Goal: Task Accomplishment & Management: Manage account settings

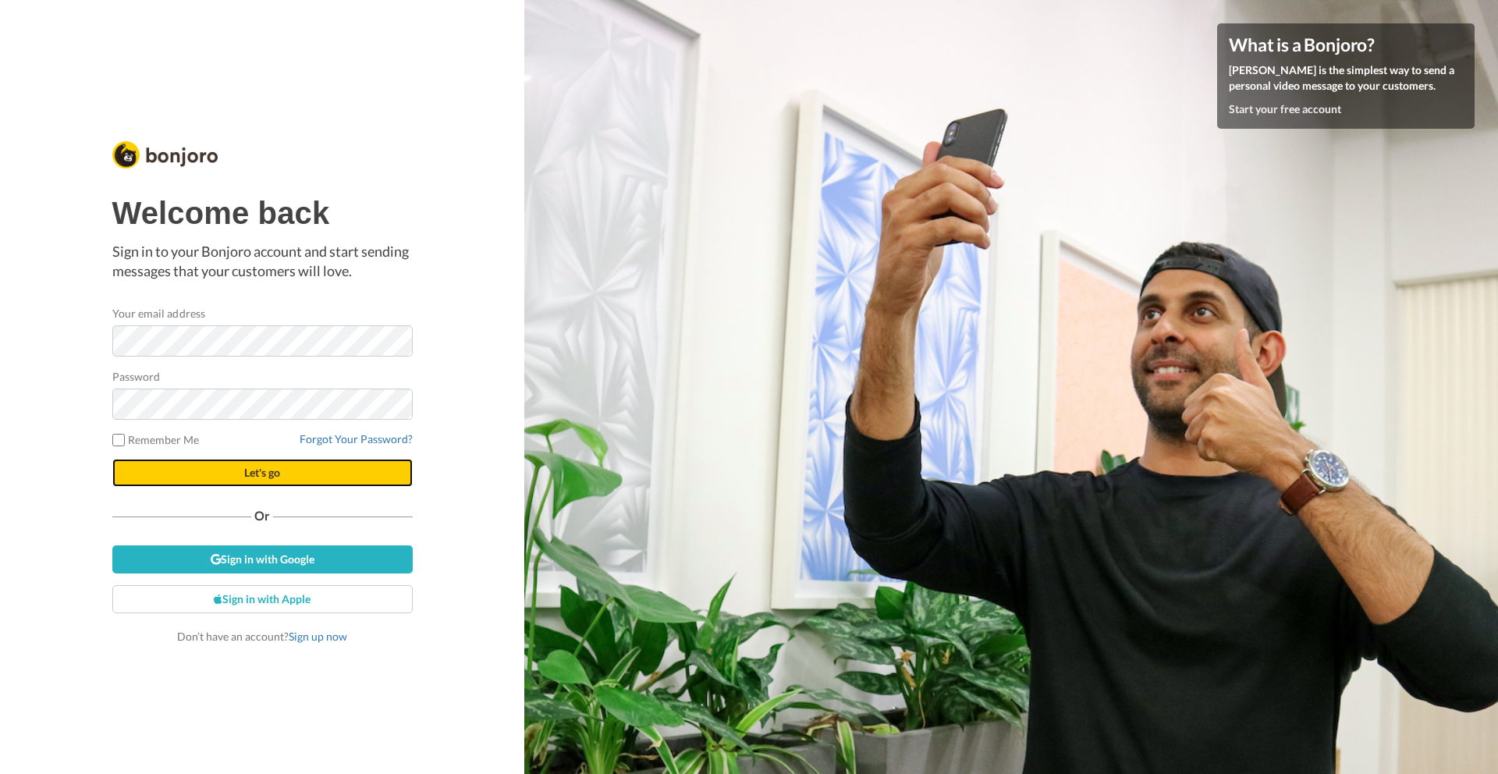
click at [262, 472] on span "Let's go" at bounding box center [262, 472] width 36 height 13
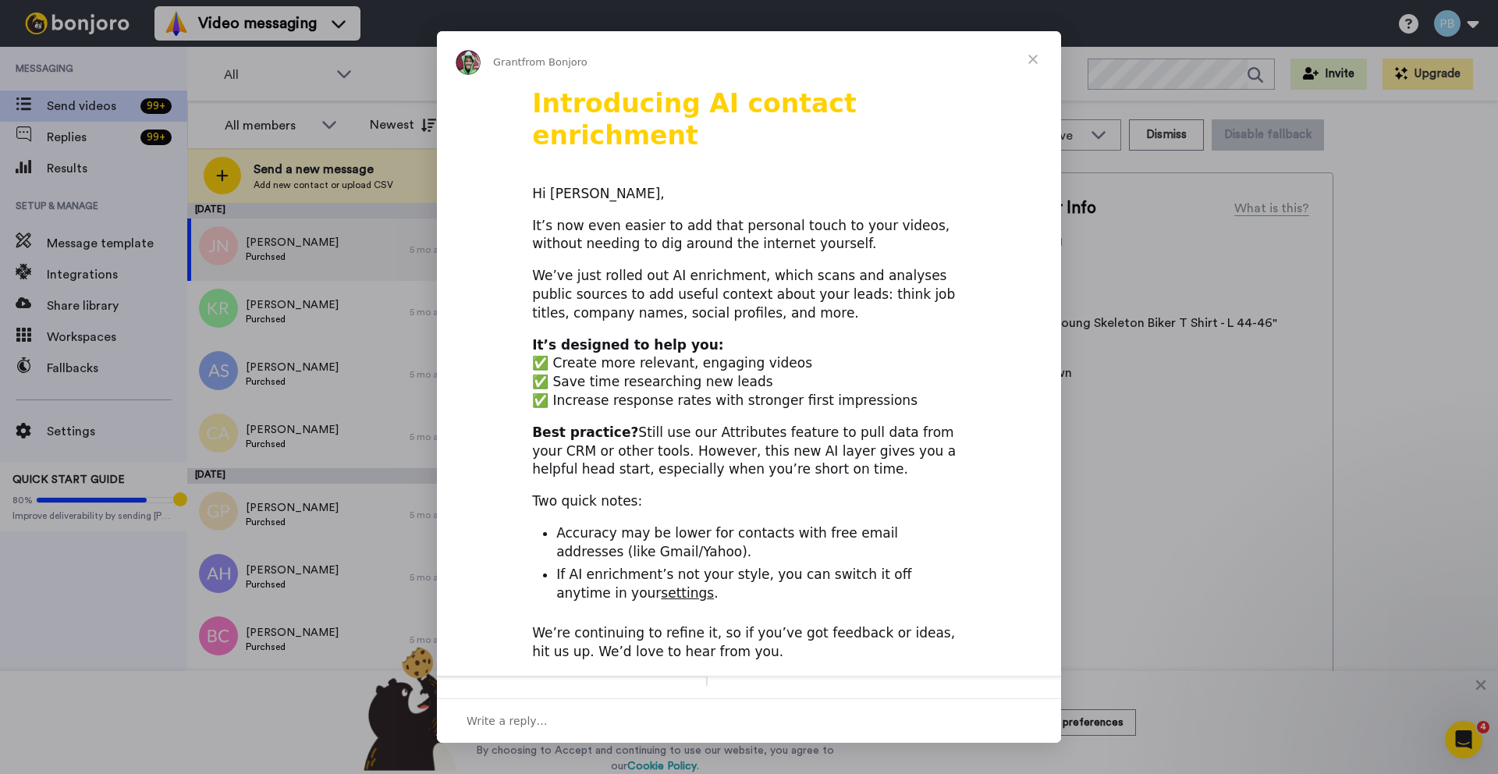
click at [1040, 55] on span "Close" at bounding box center [1033, 59] width 56 height 56
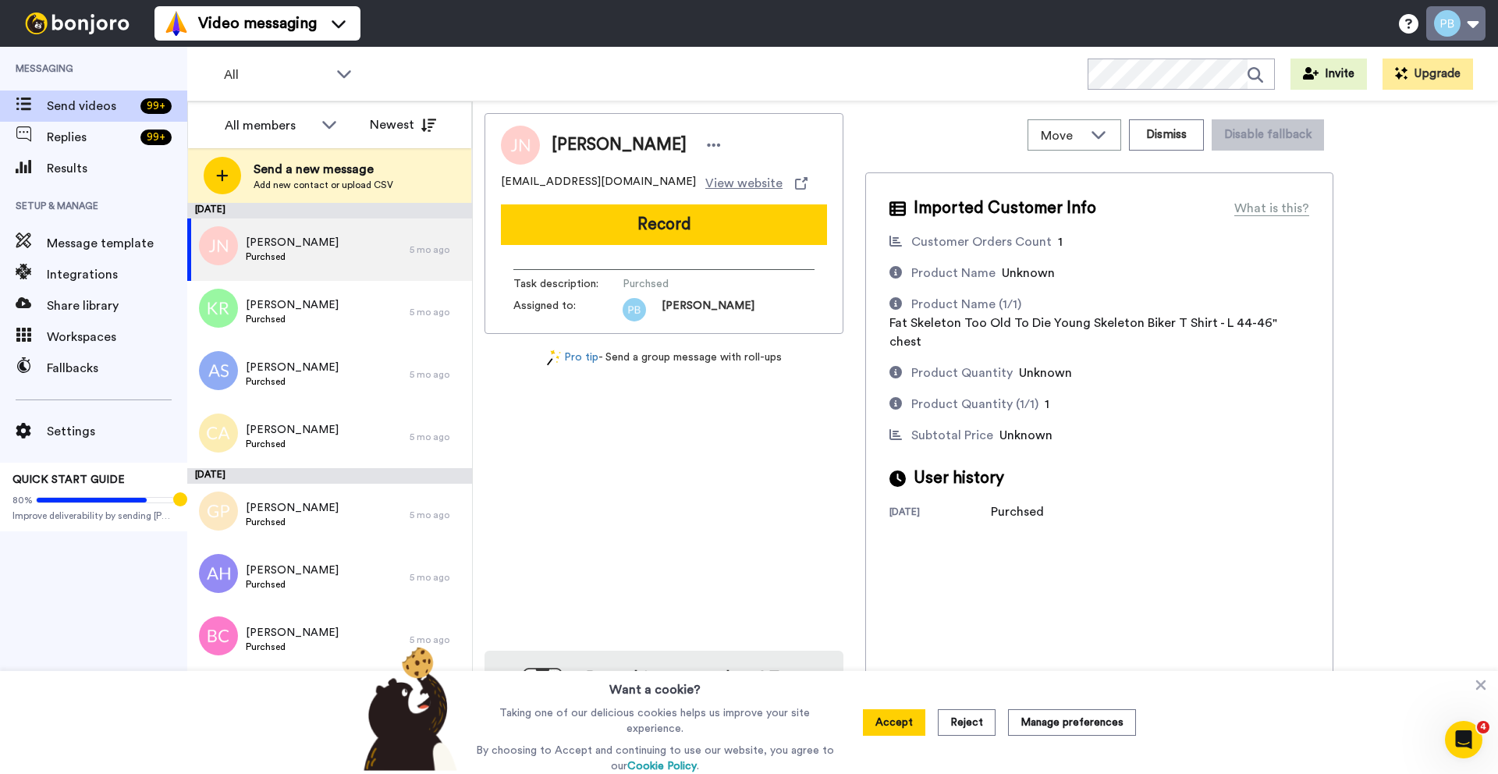
click at [1451, 23] on button at bounding box center [1455, 23] width 59 height 34
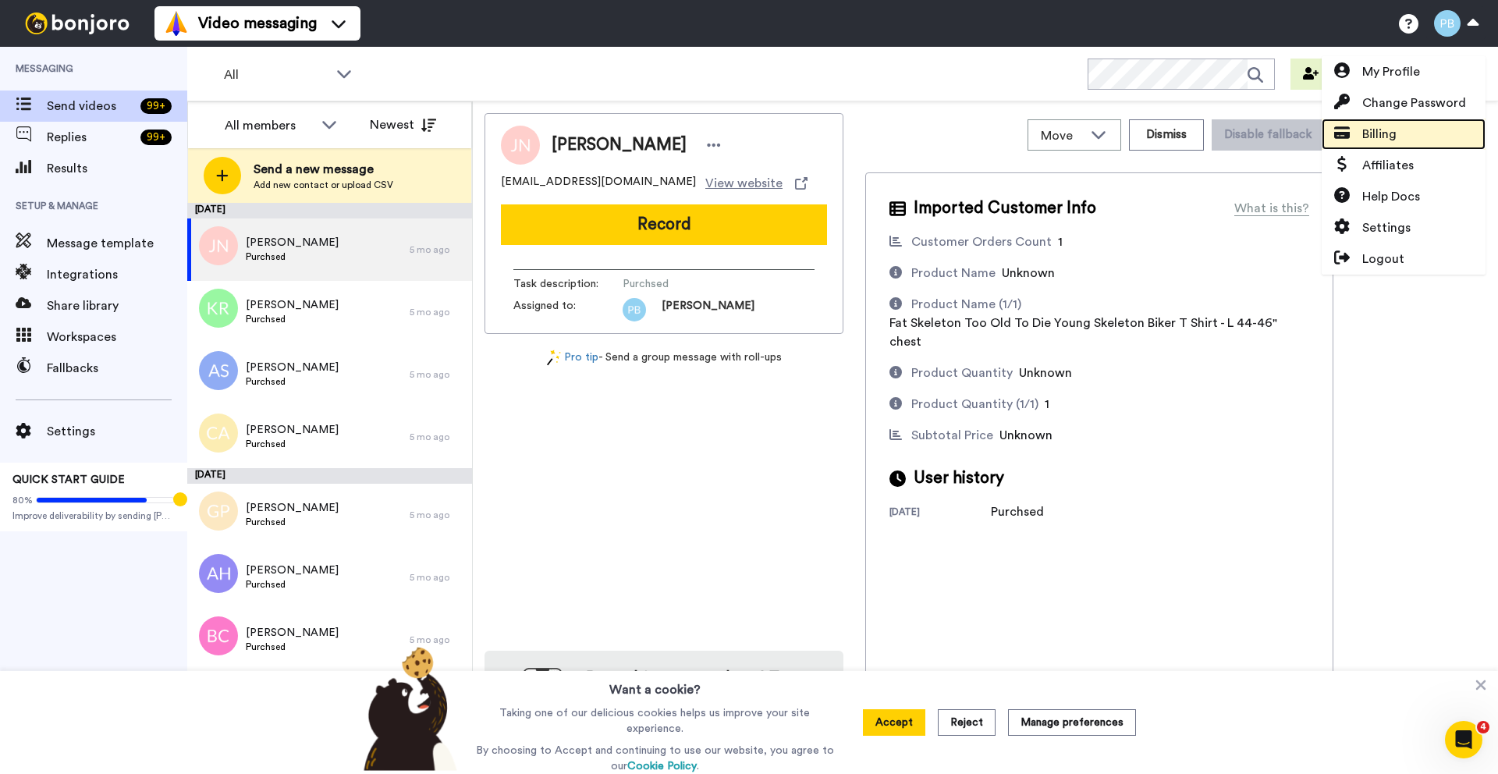
click at [1369, 133] on span "Billing" at bounding box center [1379, 134] width 34 height 19
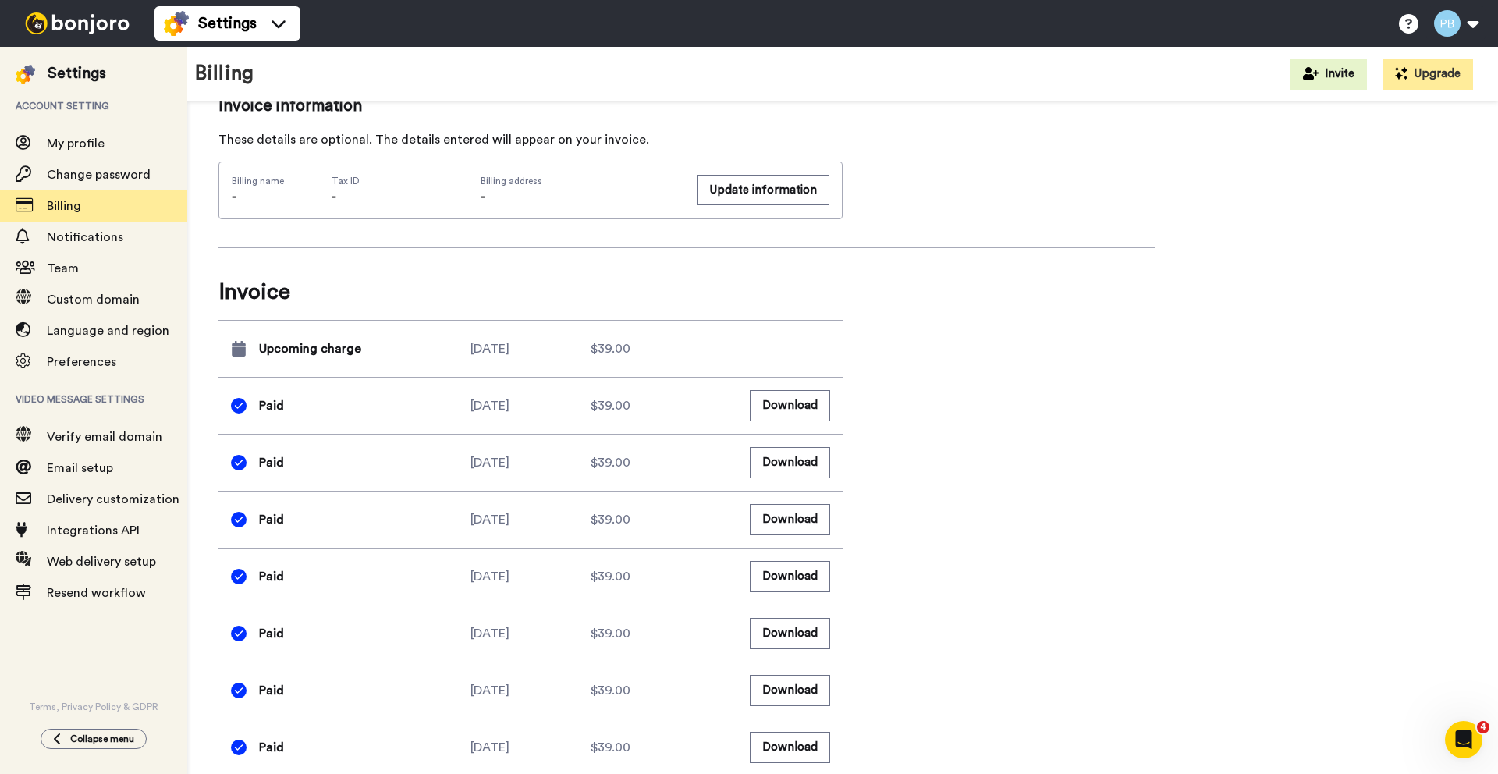
scroll to position [530, 0]
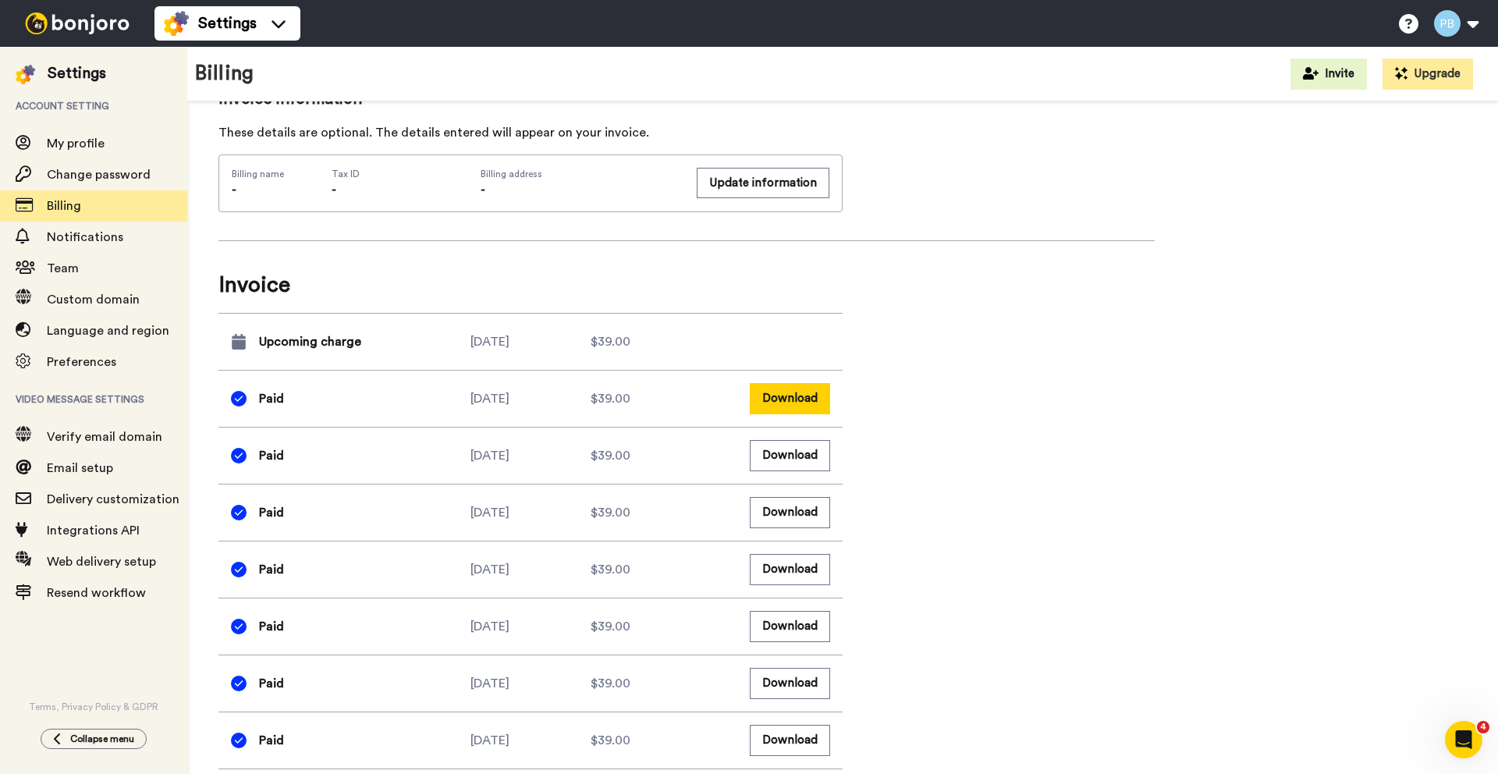
click at [789, 397] on button "Download" at bounding box center [790, 398] width 80 height 30
